Goal: Task Accomplishment & Management: Manage account settings

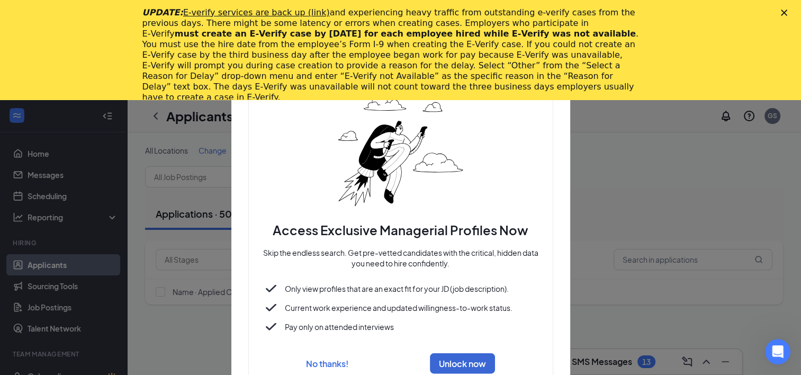
click at [787, 13] on polygon "Close" at bounding box center [783, 13] width 6 height 6
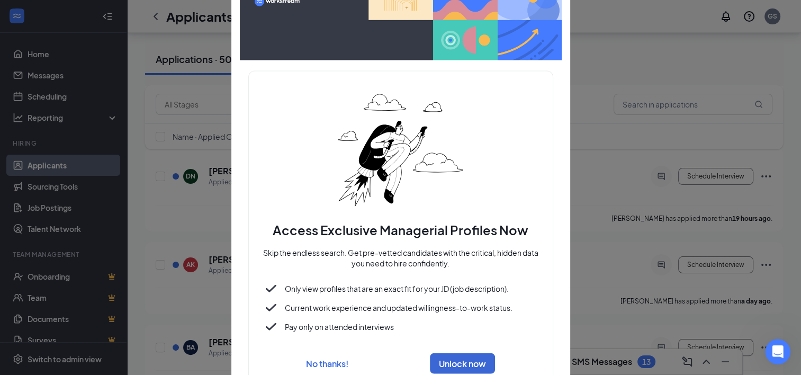
scroll to position [167, 0]
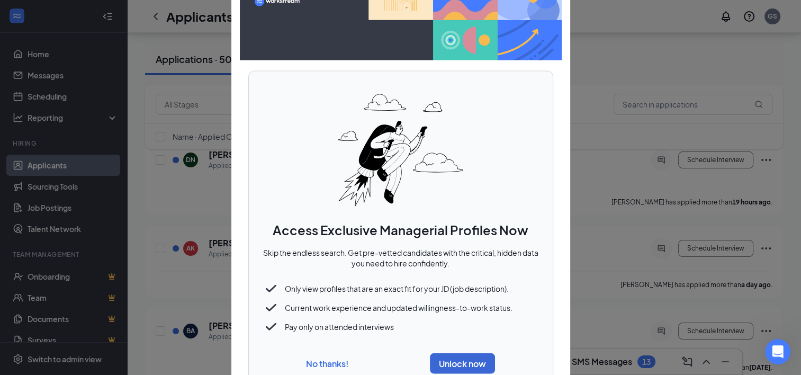
click at [342, 360] on button "No thanks!" at bounding box center [327, 362] width 42 height 11
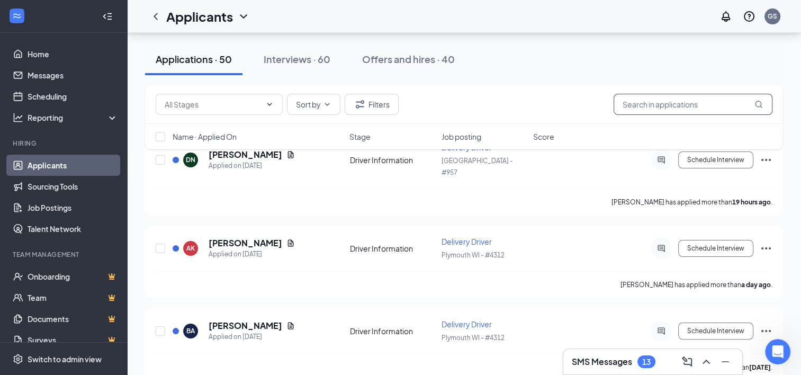
click at [684, 106] on input "text" at bounding box center [692, 104] width 159 height 21
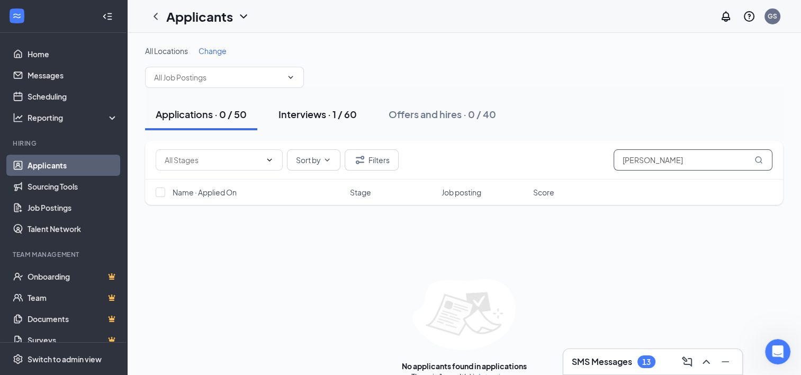
type input "ken labine"
click at [334, 111] on div "Interviews · 1 / 60" at bounding box center [317, 113] width 78 height 13
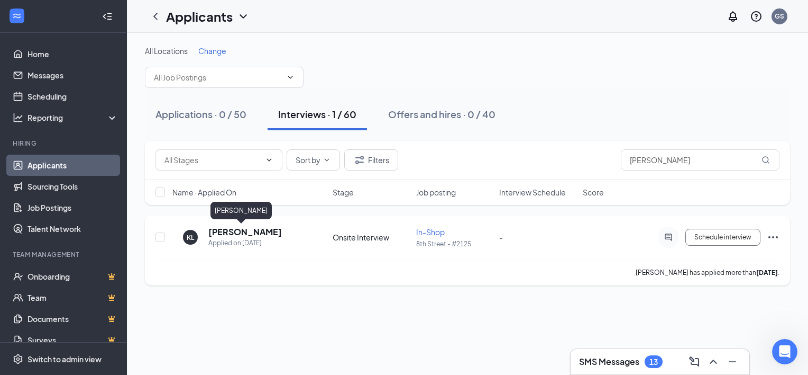
click at [233, 233] on h5 "[PERSON_NAME]" at bounding box center [245, 232] width 74 height 12
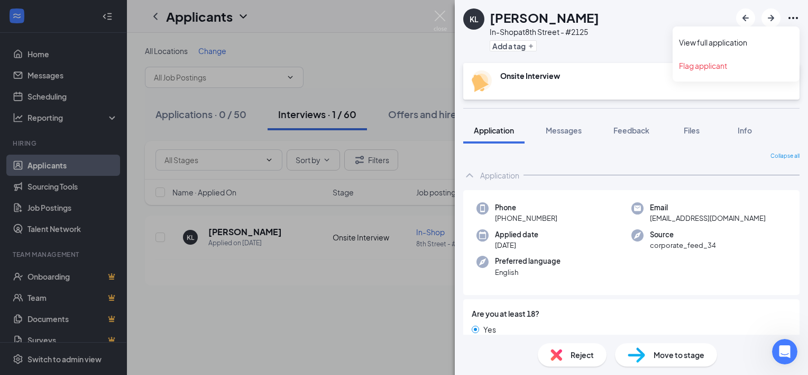
click at [794, 17] on icon "Ellipses" at bounding box center [793, 18] width 13 height 13
click at [747, 42] on link "View full application" at bounding box center [736, 42] width 114 height 11
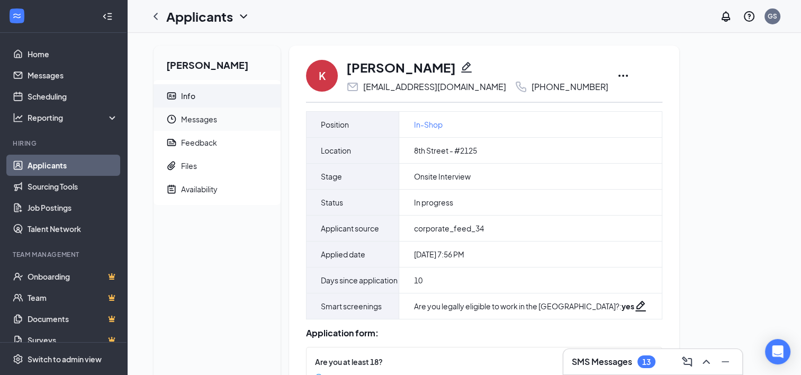
click at [197, 122] on span "Messages" at bounding box center [226, 118] width 91 height 23
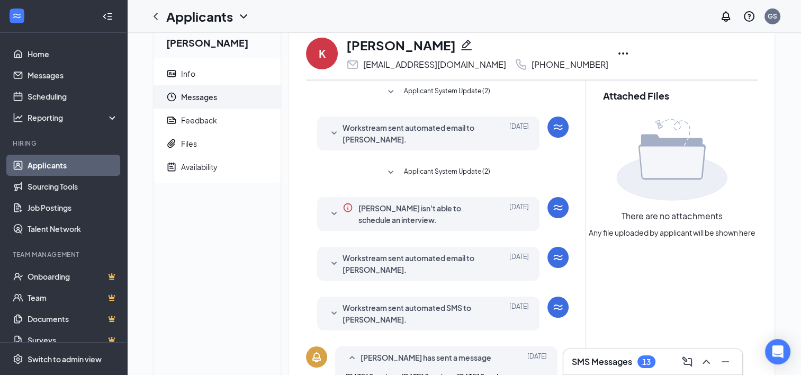
scroll to position [15, 0]
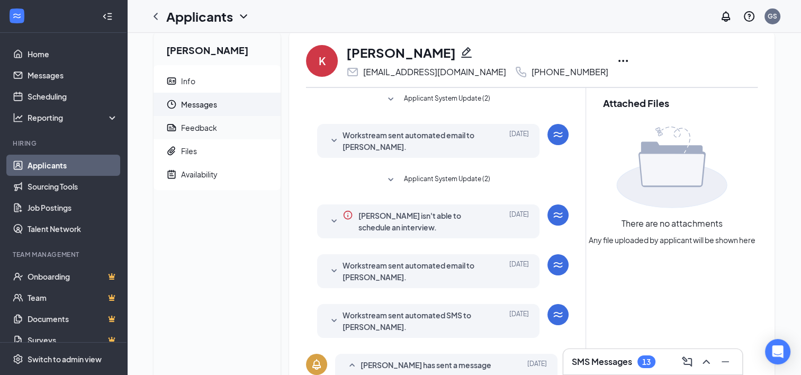
click at [189, 129] on div "Feedback" at bounding box center [199, 127] width 36 height 11
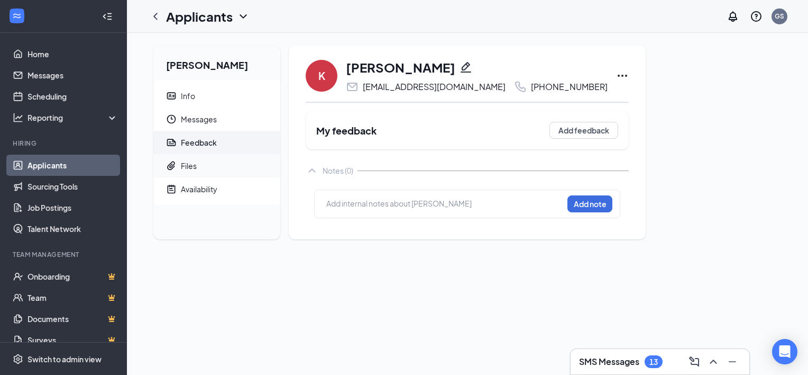
click at [192, 168] on div "Files" at bounding box center [189, 165] width 16 height 11
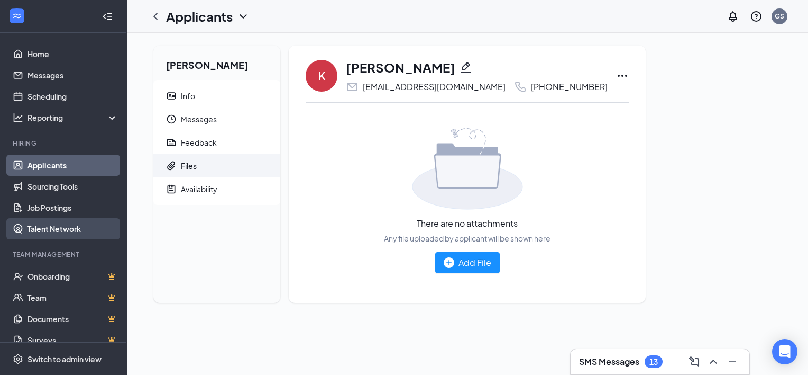
click at [63, 225] on link "Talent Network" at bounding box center [73, 228] width 90 height 21
